Goal: Communication & Community: Connect with others

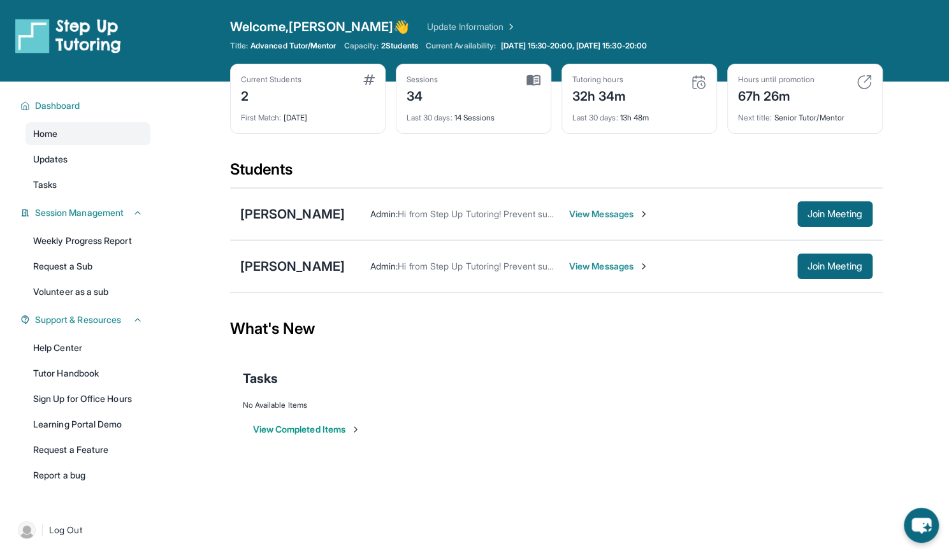
click at [628, 209] on span "View Messages" at bounding box center [609, 214] width 80 height 13
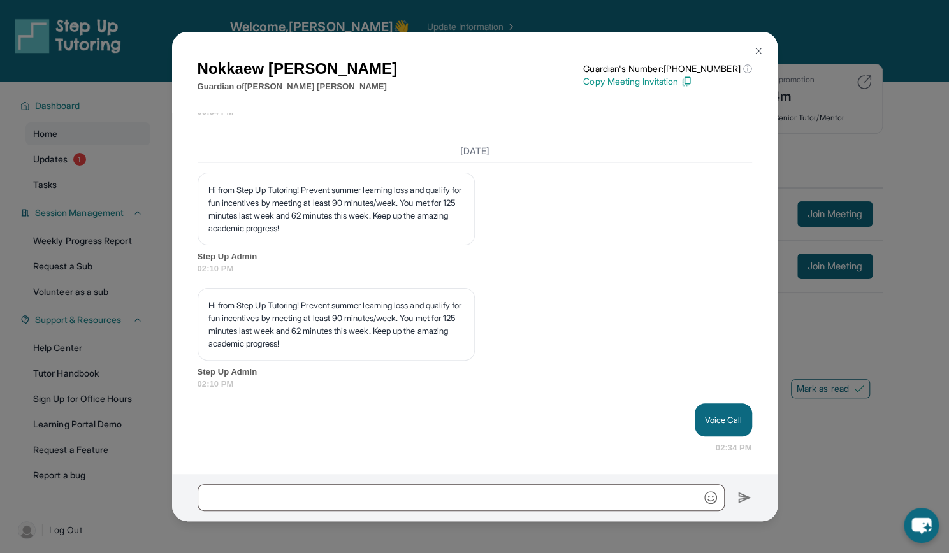
scroll to position [13161, 0]
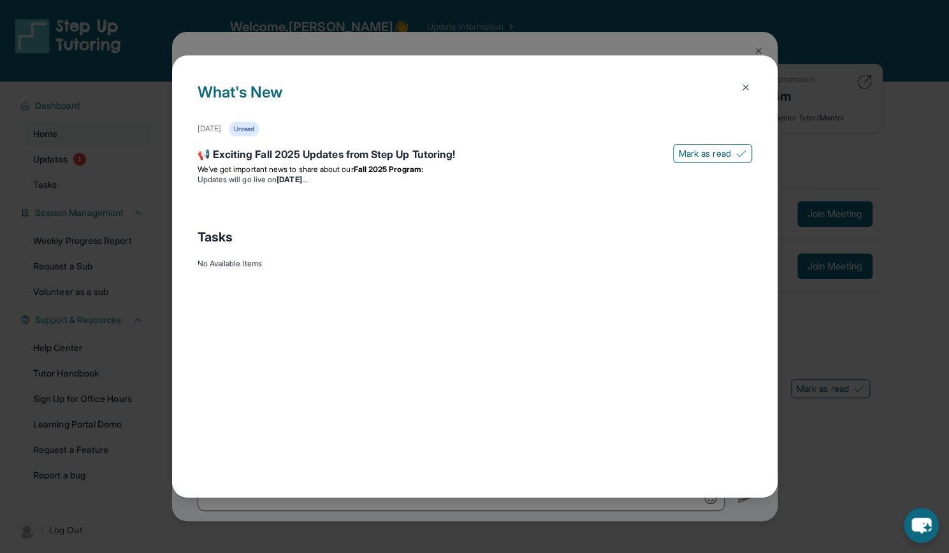
click at [752, 86] on button at bounding box center [745, 87] width 25 height 25
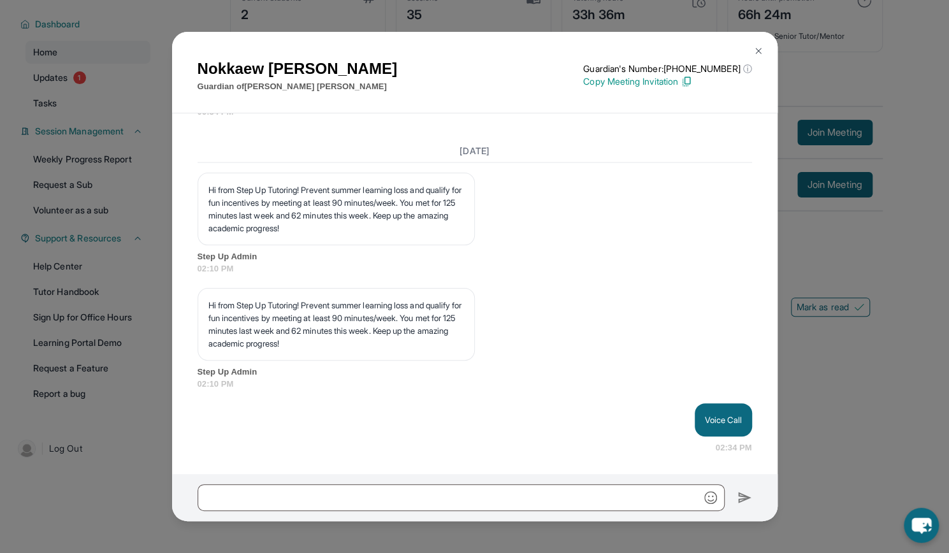
click at [753, 50] on img at bounding box center [758, 51] width 10 height 10
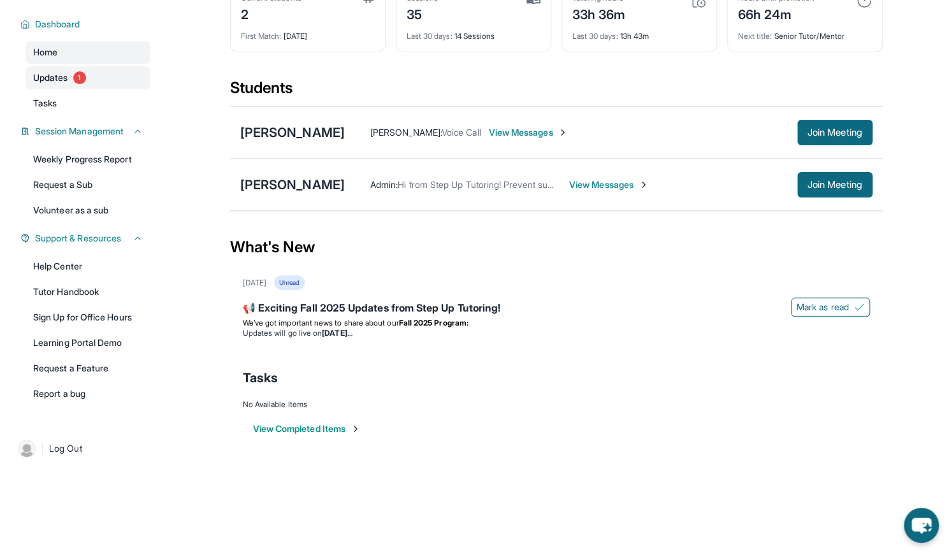
click at [79, 78] on span "1" at bounding box center [79, 77] width 13 height 13
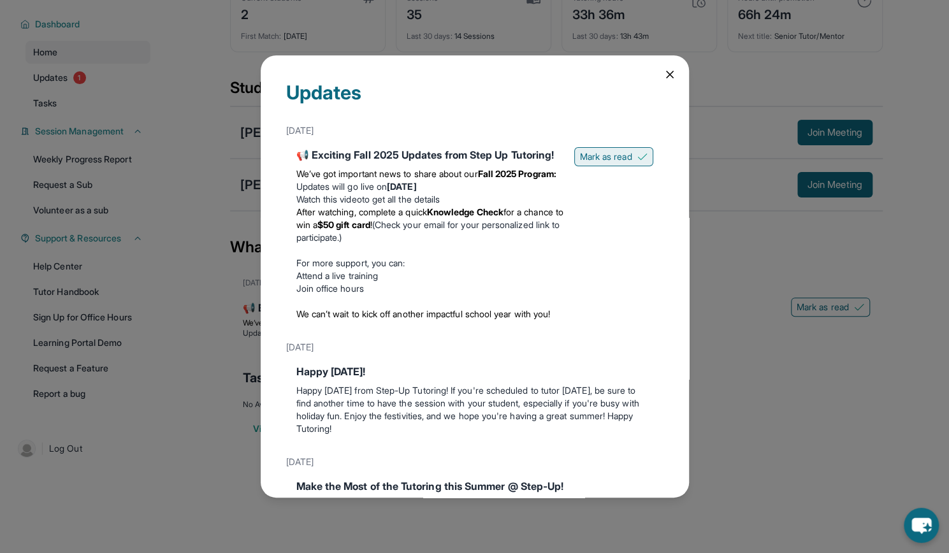
click at [597, 153] on span "Mark as read" at bounding box center [606, 156] width 52 height 13
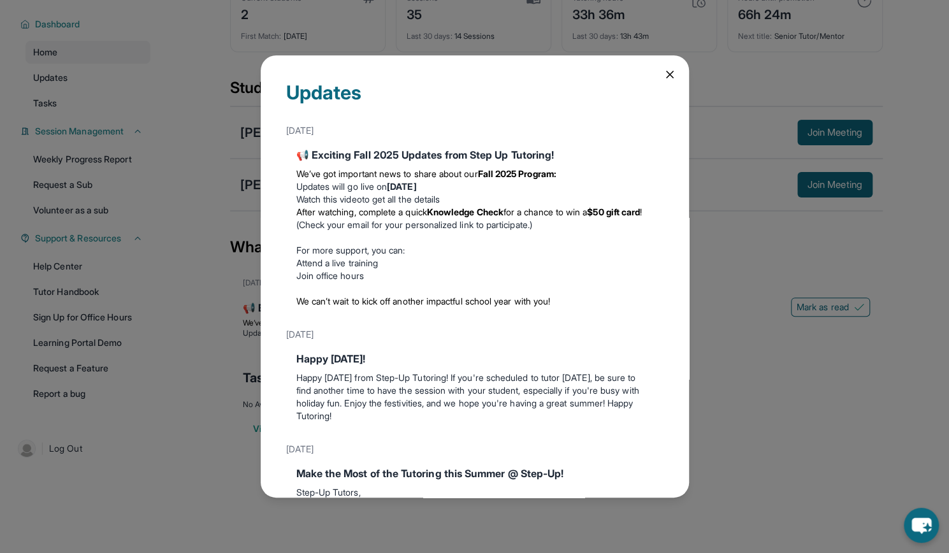
click at [664, 71] on icon at bounding box center [670, 74] width 13 height 13
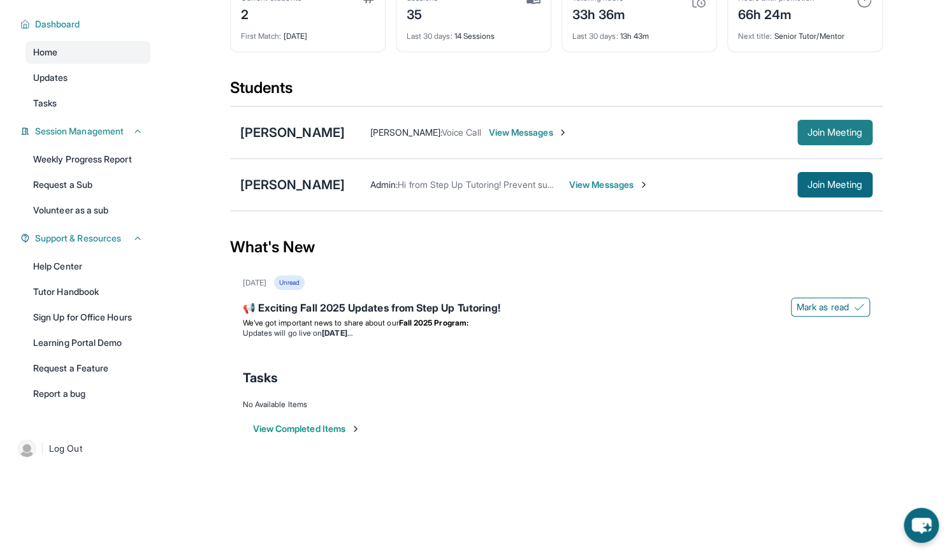
click at [822, 133] on span "Join Meeting" at bounding box center [835, 133] width 55 height 8
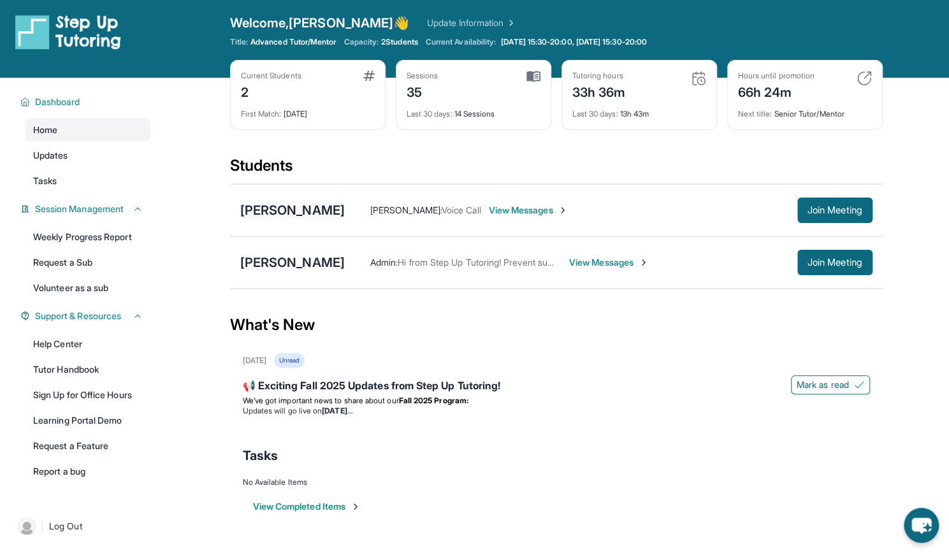
click at [289, 209] on div "[PERSON_NAME]" at bounding box center [292, 210] width 105 height 18
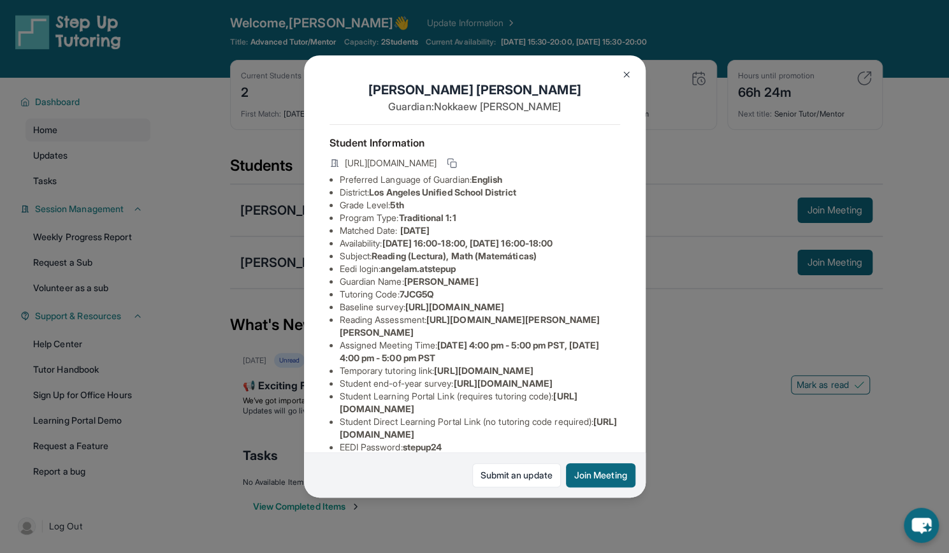
click at [627, 71] on img at bounding box center [627, 74] width 10 height 10
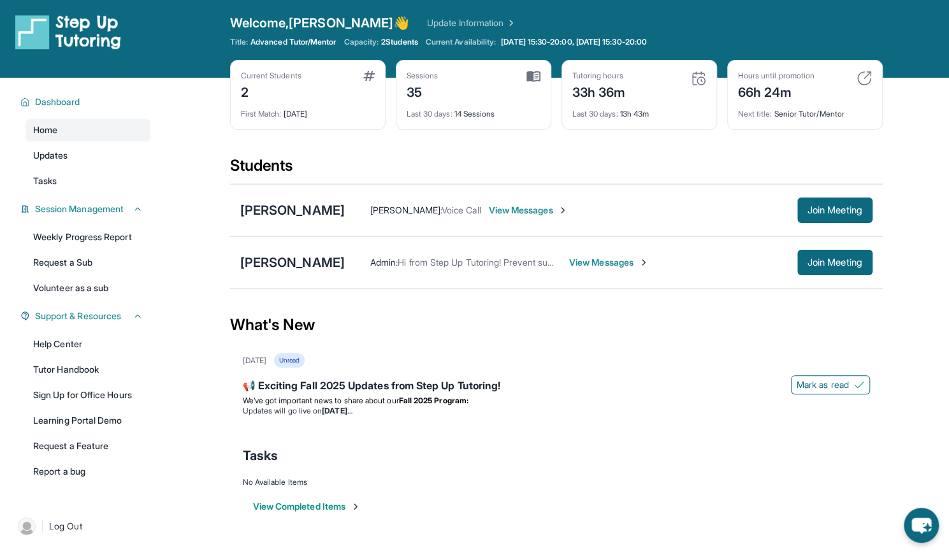
click at [836, 192] on div "[PERSON_NAME] [PERSON_NAME] : Voice Call View Messages Join Meeting" at bounding box center [556, 210] width 653 height 52
click at [836, 198] on button "Join Meeting" at bounding box center [834, 210] width 75 height 25
